Goal: Information Seeking & Learning: Learn about a topic

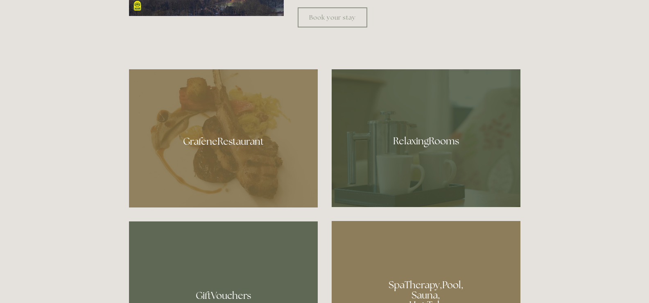
scroll to position [450, 0]
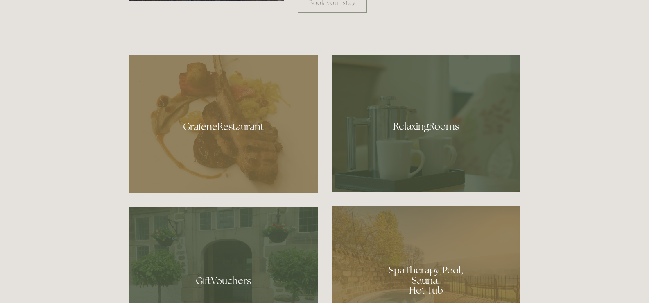
click at [406, 163] on div at bounding box center [426, 123] width 189 height 138
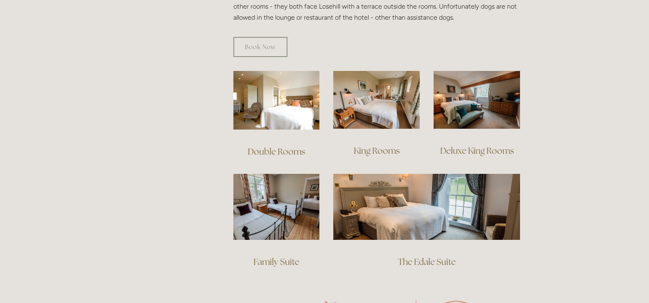
scroll to position [532, 0]
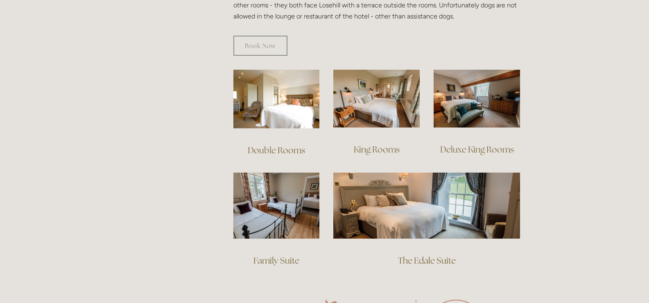
click at [480, 144] on link "Deluxe King Rooms" at bounding box center [477, 149] width 74 height 11
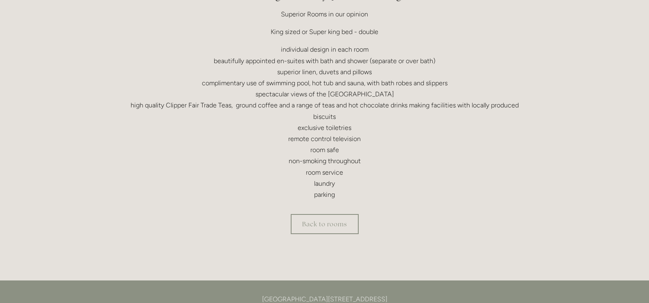
scroll to position [409, 0]
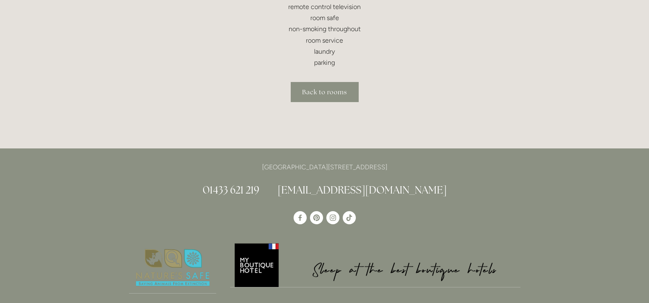
click at [318, 95] on link "Back to rooms" at bounding box center [325, 92] width 68 height 20
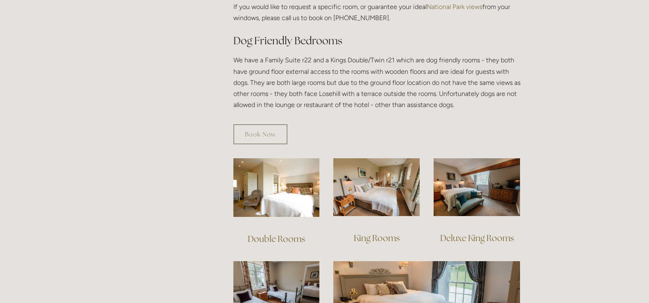
scroll to position [450, 0]
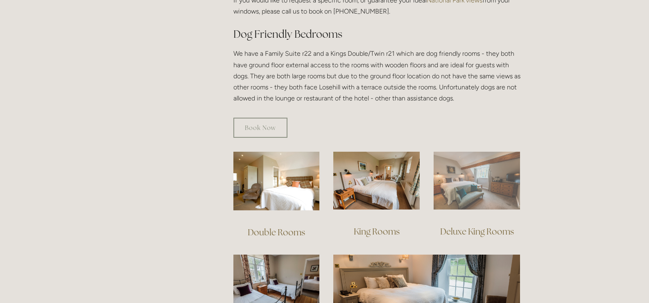
click at [495, 182] on img at bounding box center [477, 181] width 86 height 58
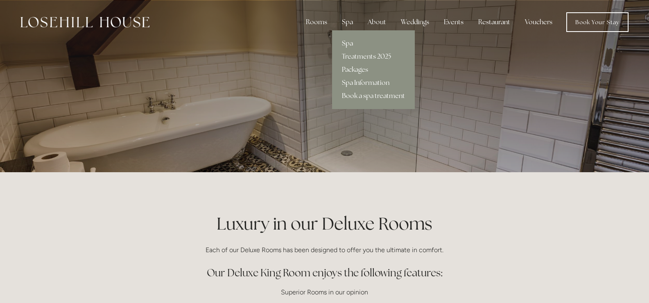
click at [352, 44] on link "Spa" at bounding box center [373, 43] width 83 height 13
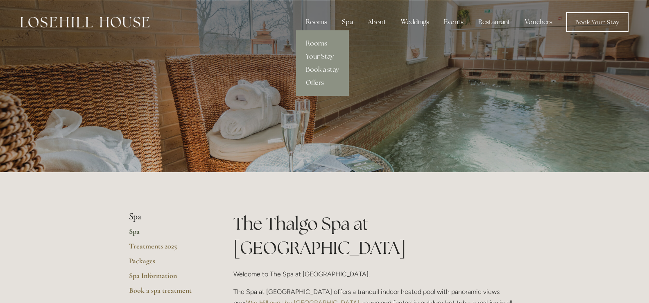
click at [324, 22] on div "Rooms" at bounding box center [316, 22] width 34 height 16
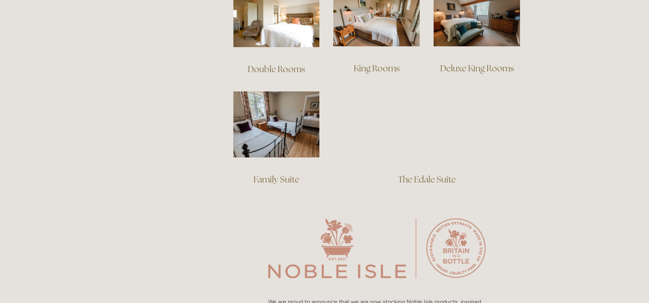
scroll to position [614, 0]
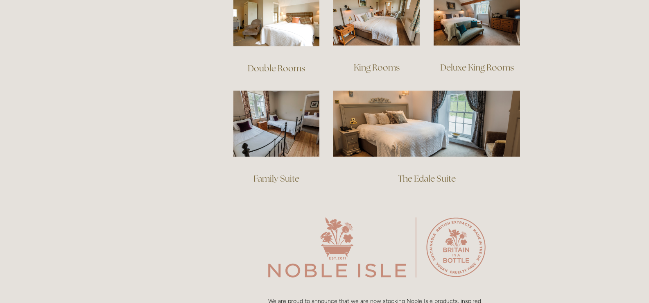
click at [423, 173] on link "The Edale Suite" at bounding box center [427, 178] width 58 height 11
